Goal: Transaction & Acquisition: Purchase product/service

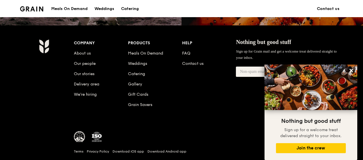
scroll to position [593, 0]
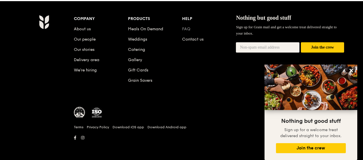
click at [185, 30] on link "FAQ" at bounding box center [186, 29] width 8 height 5
click at [186, 40] on link "Contact us" at bounding box center [192, 39] width 21 height 5
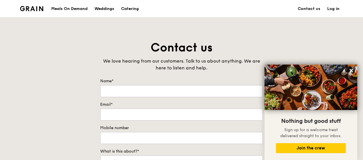
click at [54, 7] on div "Meals On Demand" at bounding box center [69, 8] width 36 height 17
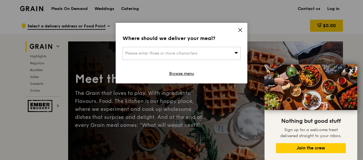
click at [184, 51] on span "Please enter three or more characters" at bounding box center [161, 53] width 72 height 5
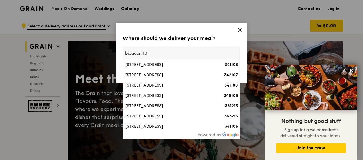
type input "bidadari 106"
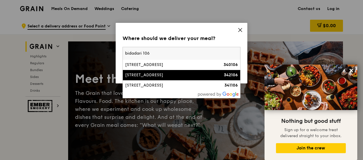
click at [178, 79] on li "[STREET_ADDRESS] 342106" at bounding box center [181, 75] width 117 height 10
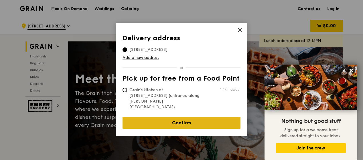
click at [192, 117] on link "Confirm" at bounding box center [181, 123] width 118 height 12
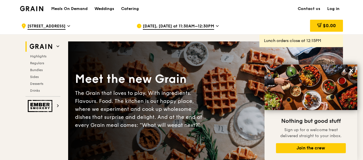
click at [216, 28] on icon at bounding box center [217, 25] width 3 height 5
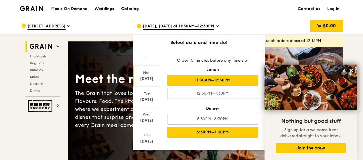
click at [226, 133] on div "6:30PM–7:30PM" at bounding box center [212, 132] width 91 height 11
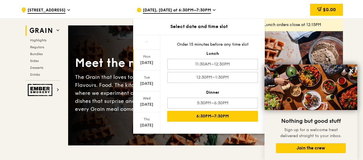
scroll to position [29, 0]
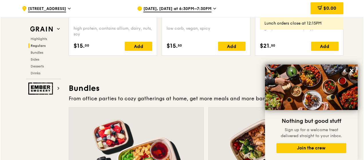
scroll to position [887, 0]
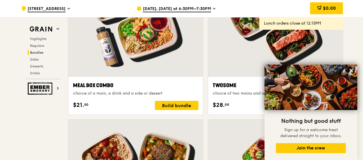
click at [235, 99] on div "Twosome choice of two mains and an option of drinks, desserts and sides $28. 00…" at bounding box center [274, 96] width 125 height 29
click at [239, 90] on div "Twosome choice of two mains and an option of drinks, desserts and sides" at bounding box center [274, 89] width 125 height 15
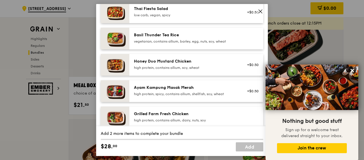
scroll to position [143, 0]
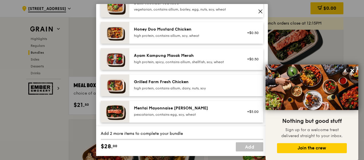
click at [235, 89] on div "Grilled Farm Fresh Chicken high protein, contains allium, dairy, nuts, soy" at bounding box center [185, 85] width 110 height 13
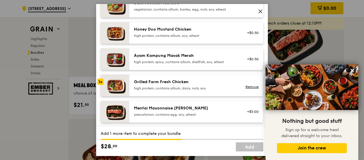
click at [166, 111] on div "Mentai Mayonnaise [PERSON_NAME]" at bounding box center [185, 109] width 103 height 6
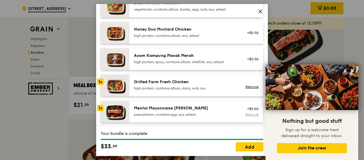
click at [247, 117] on link "Remove" at bounding box center [251, 115] width 13 height 4
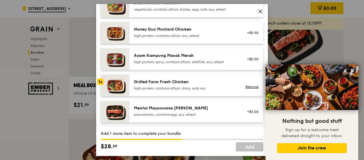
click at [162, 85] on div "Grilled Farm Fresh Chicken" at bounding box center [185, 82] width 103 height 6
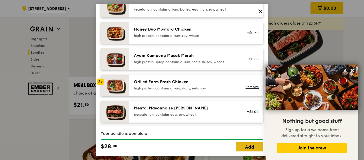
click at [243, 148] on link "Add" at bounding box center [249, 146] width 27 height 9
